Goal: Information Seeking & Learning: Check status

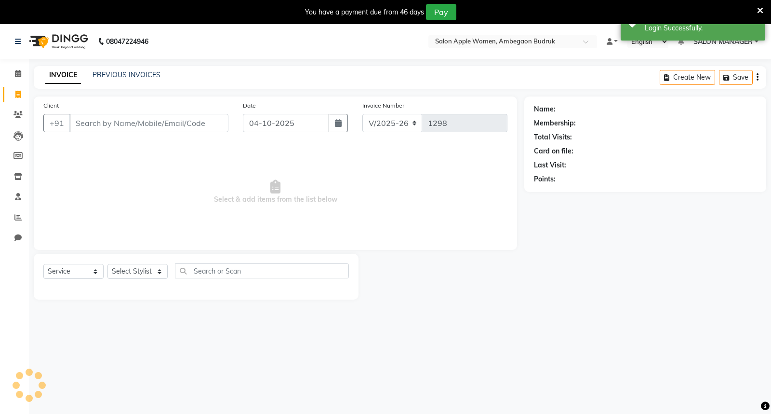
select select "6277"
select select "service"
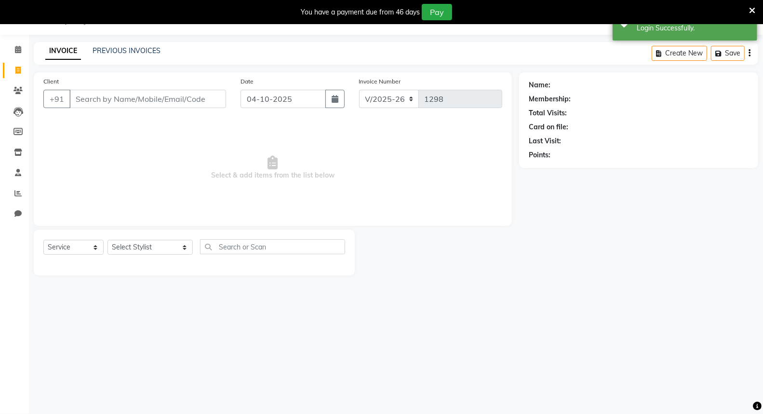
click at [122, 101] on input "Client" at bounding box center [147, 99] width 157 height 18
click at [20, 89] on icon at bounding box center [18, 90] width 9 height 7
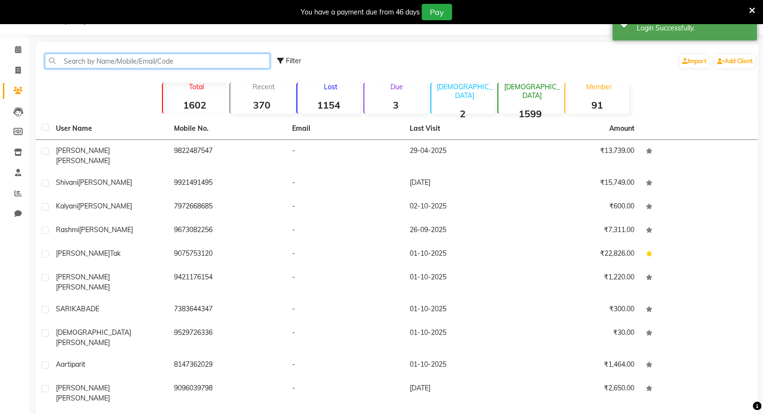
click at [137, 63] on input "text" at bounding box center [157, 61] width 225 height 15
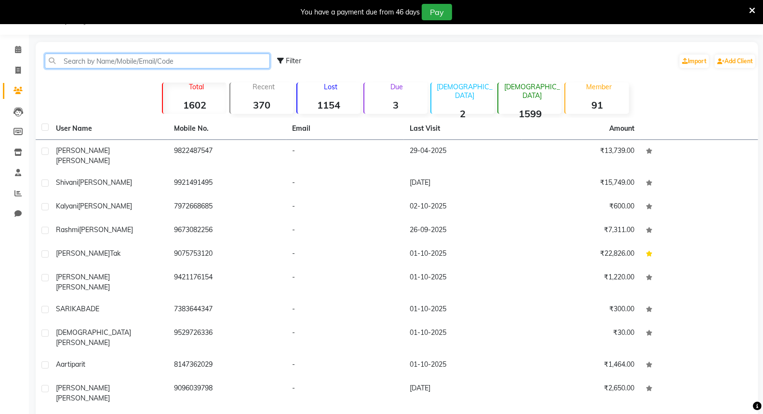
click at [142, 60] on input "text" at bounding box center [157, 61] width 225 height 15
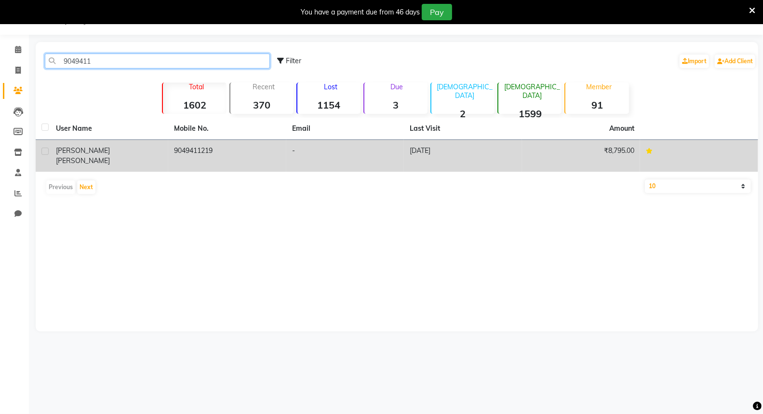
type input "9049411"
click at [157, 147] on div "[PERSON_NAME]" at bounding box center [109, 156] width 107 height 20
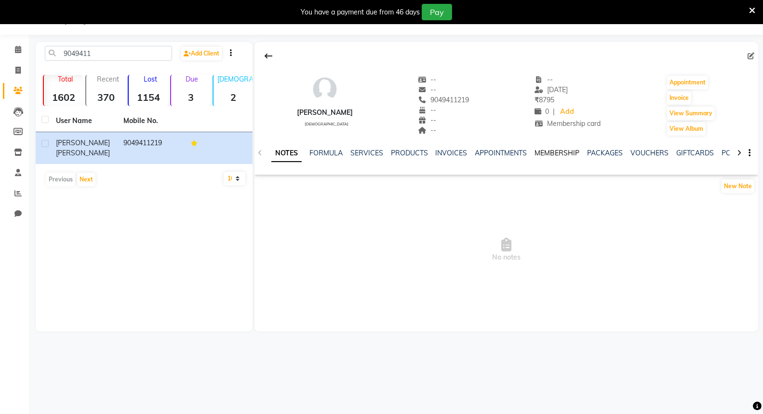
click at [542, 151] on link "MEMBERSHIP" at bounding box center [557, 153] width 45 height 9
